Goal: Find specific page/section: Find specific page/section

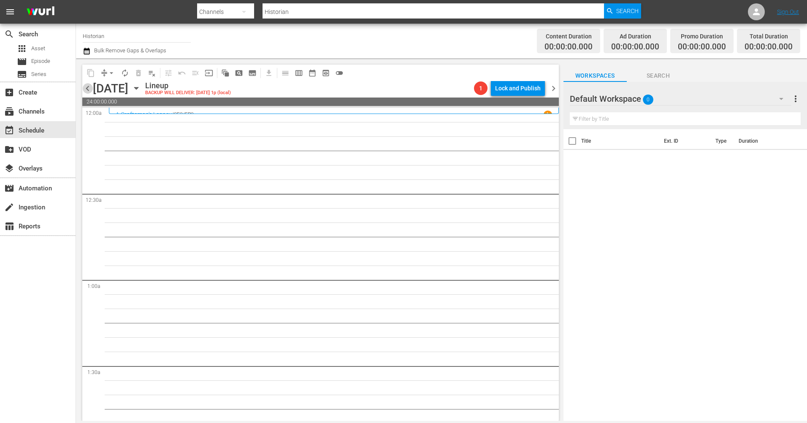
click at [85, 87] on span "chevron_left" at bounding box center [87, 88] width 11 height 11
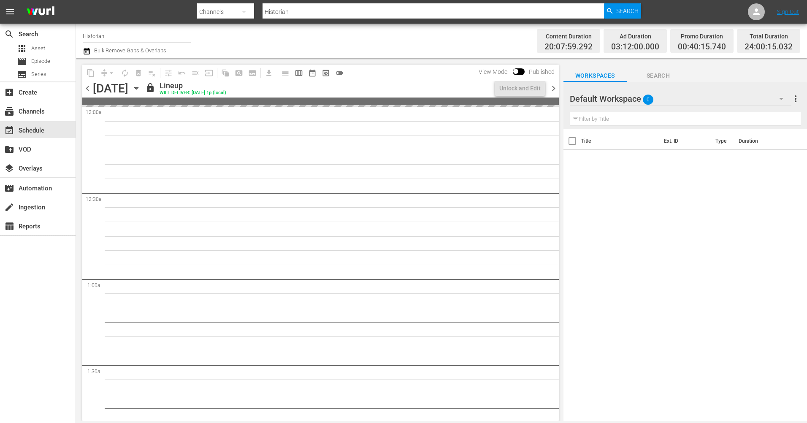
click at [553, 90] on span "chevron_right" at bounding box center [553, 88] width 11 height 11
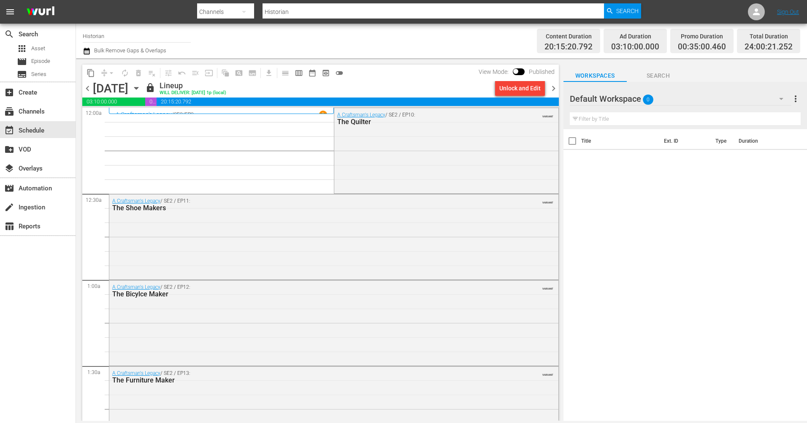
click at [556, 89] on span "chevron_right" at bounding box center [553, 88] width 11 height 11
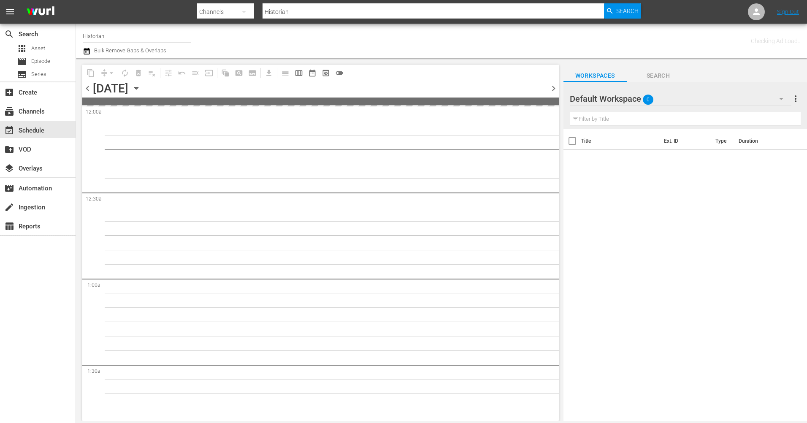
click at [138, 87] on icon "button" at bounding box center [136, 88] width 4 height 2
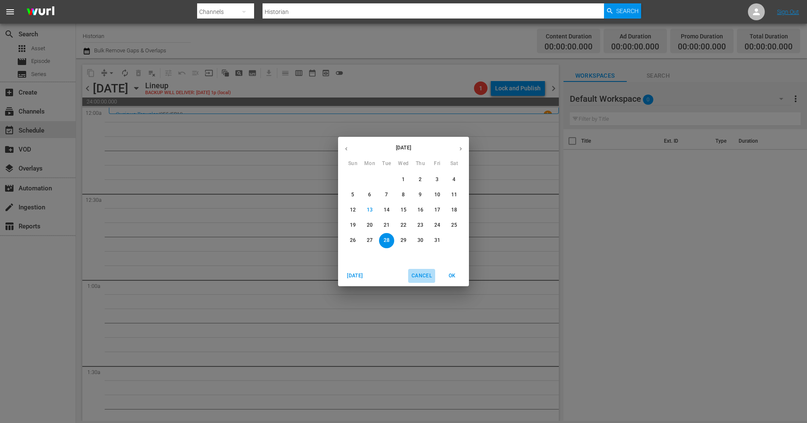
click at [427, 278] on span "Cancel" at bounding box center [421, 275] width 20 height 9
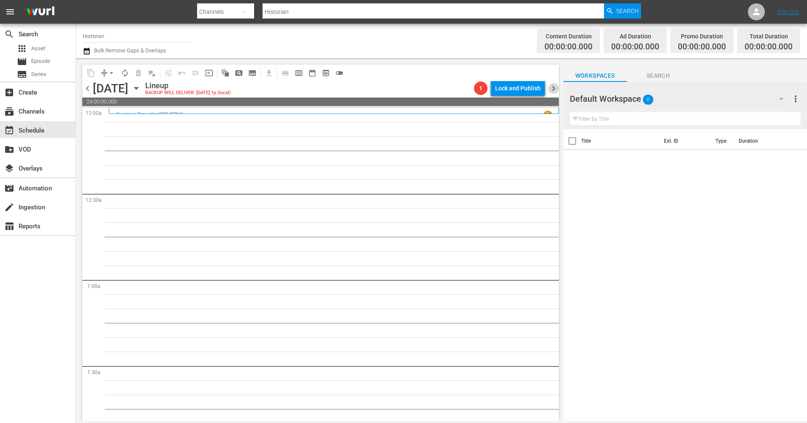
click at [549, 88] on span "chevron_right" at bounding box center [553, 88] width 11 height 11
click at [89, 88] on span "chevron_left" at bounding box center [87, 88] width 11 height 11
click at [553, 89] on span "chevron_right" at bounding box center [553, 88] width 11 height 11
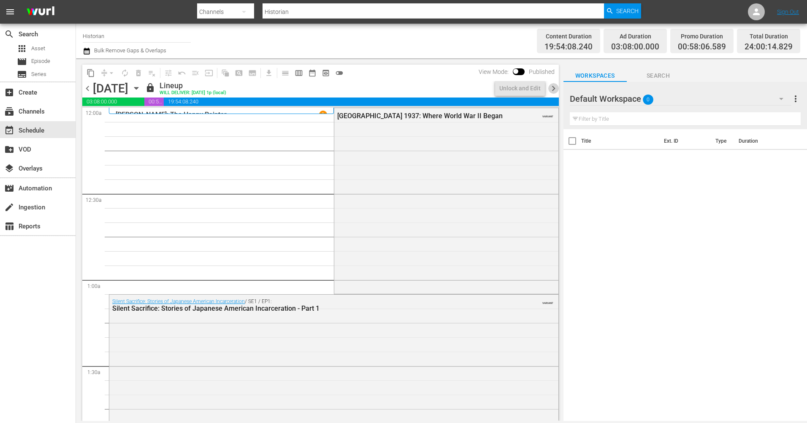
click at [553, 89] on span "chevron_right" at bounding box center [553, 88] width 11 height 11
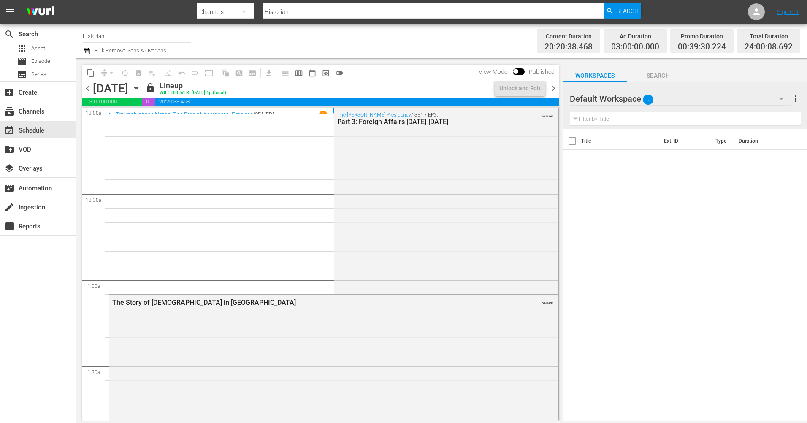
click at [553, 89] on span "chevron_right" at bounding box center [553, 88] width 11 height 11
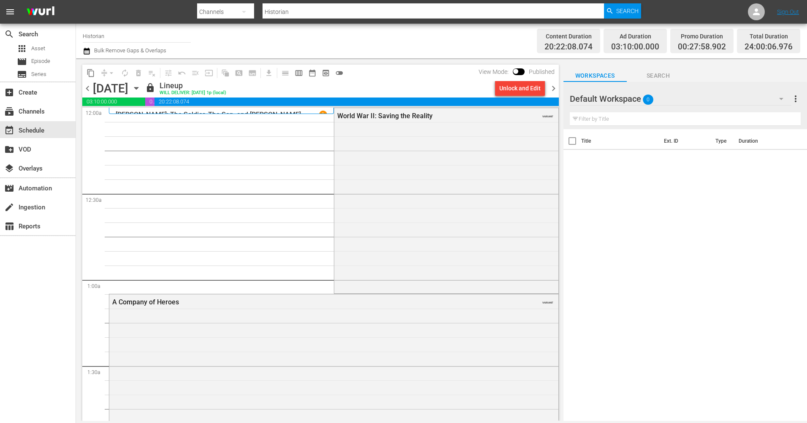
click at [553, 89] on span "chevron_right" at bounding box center [553, 88] width 11 height 11
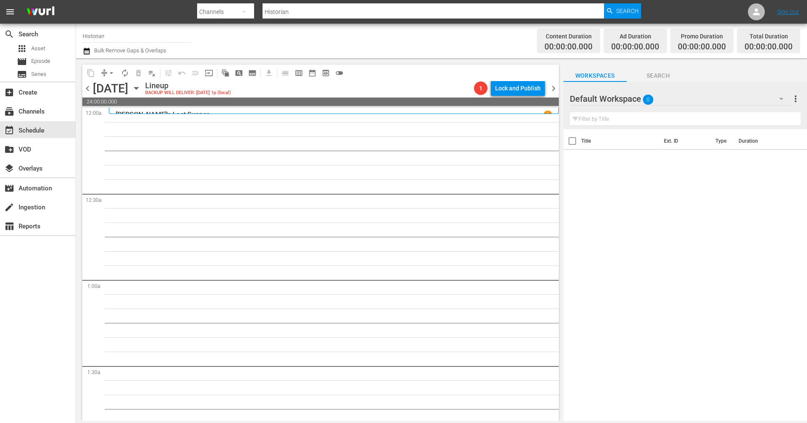
click at [327, 12] on input "Historian" at bounding box center [432, 12] width 341 height 20
type input "the fil"
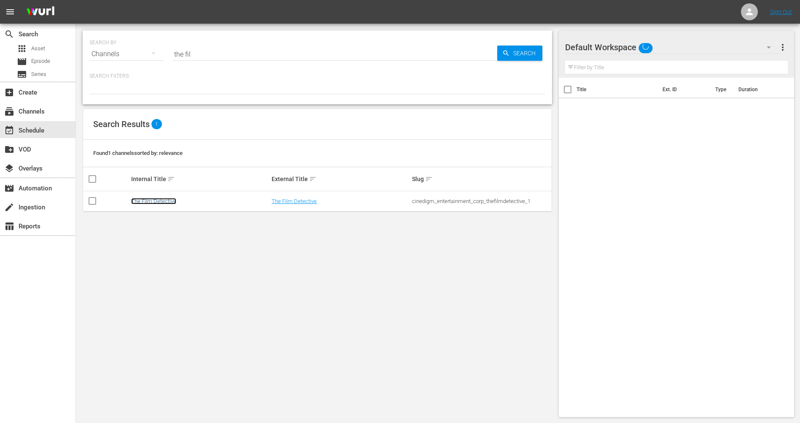
click at [165, 204] on link "The Film Detective" at bounding box center [153, 201] width 45 height 6
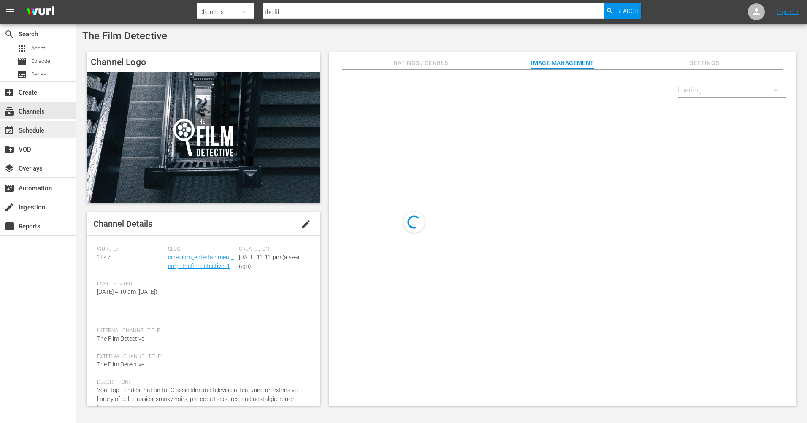
click at [33, 127] on div "event_available Schedule" at bounding box center [23, 129] width 47 height 8
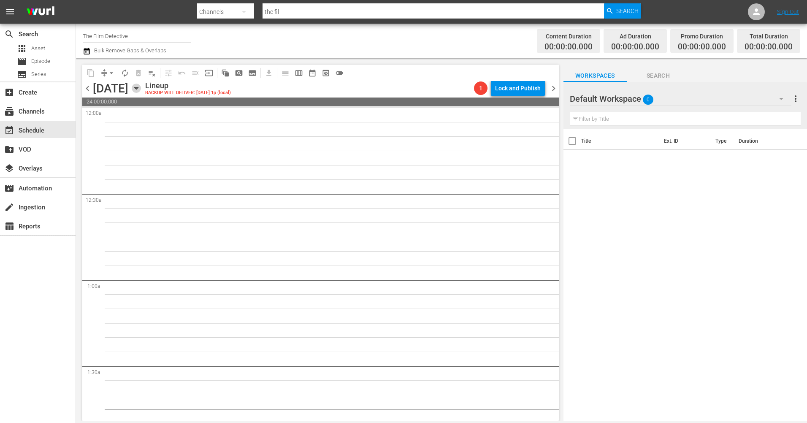
click at [141, 89] on icon "button" at bounding box center [136, 88] width 9 height 9
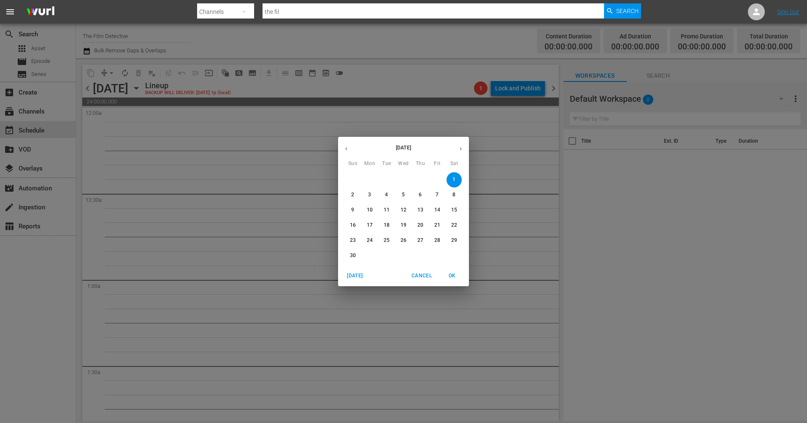
click at [348, 150] on icon "button" at bounding box center [346, 149] width 6 height 6
click at [406, 224] on span "22" at bounding box center [403, 224] width 15 height 7
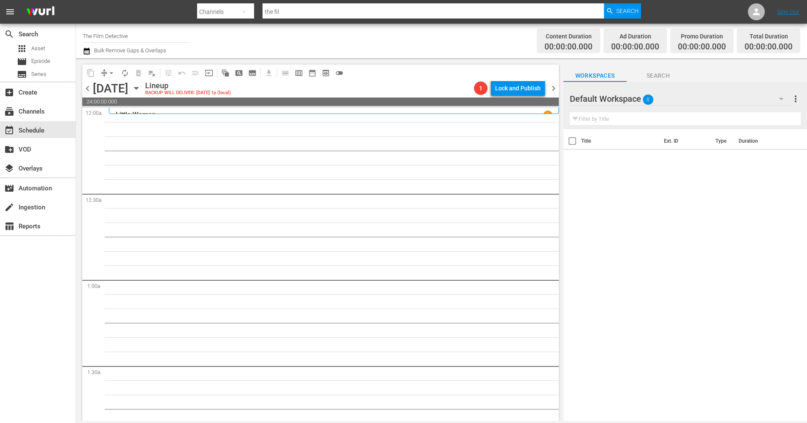
click at [554, 90] on span "chevron_right" at bounding box center [553, 88] width 11 height 11
